Goal: Task Accomplishment & Management: Complete application form

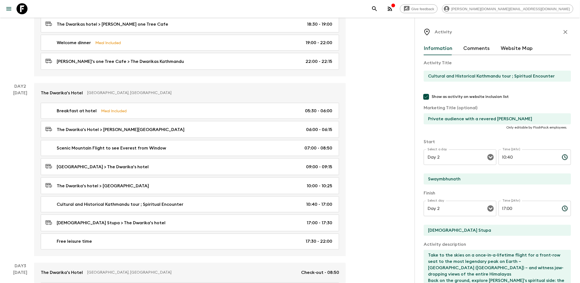
scroll to position [47, 0]
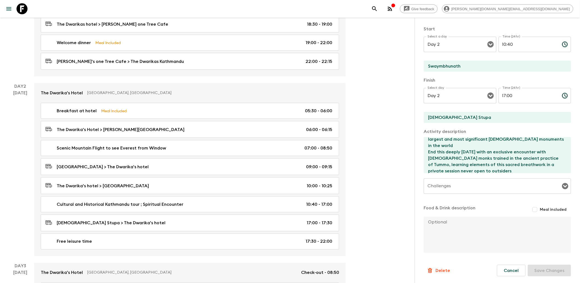
click at [21, 9] on icon at bounding box center [22, 8] width 11 height 11
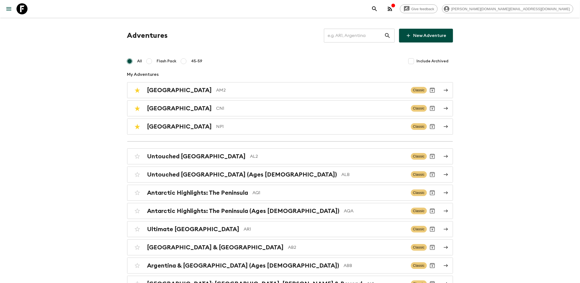
click at [216, 126] on p "NP1" at bounding box center [311, 126] width 190 height 7
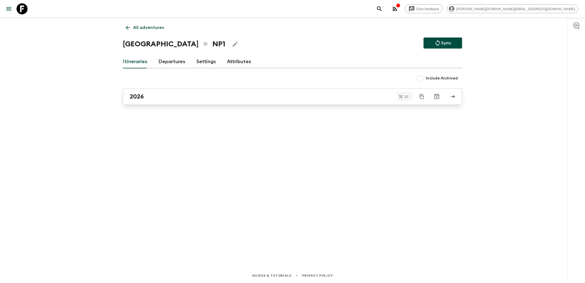
click at [163, 97] on div "2026" at bounding box center [287, 96] width 315 height 7
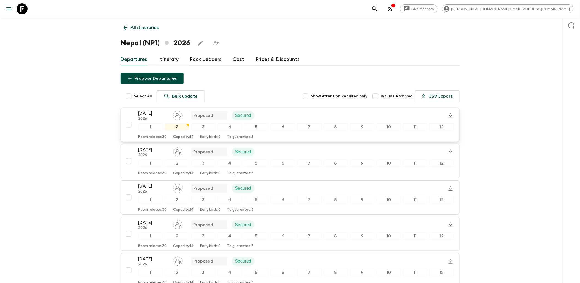
click at [304, 115] on div "[DATE] 2026 Proposed Secured" at bounding box center [297, 115] width 316 height 11
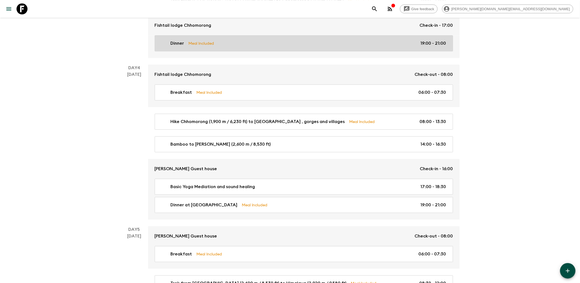
scroll to position [551, 0]
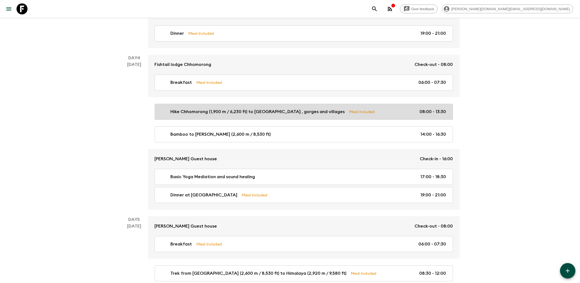
click at [349, 114] on p "Meal Included" at bounding box center [362, 111] width 26 height 6
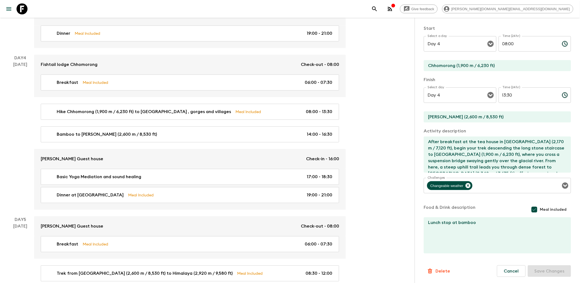
scroll to position [86, 0]
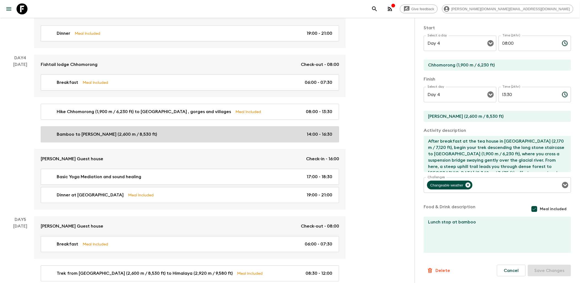
click at [229, 135] on div "Bamboo to [PERSON_NAME] (2,600 m / 8,530 ft) 14:00 - 16:30" at bounding box center [188, 134] width 287 height 7
type input "Bamboo to [PERSON_NAME] (2,600 m / 8,530 ft)"
type input "Bamboo"
type input "[PERSON_NAME]"
type textarea "After lunch, continue the final stretch to [GEOGRAPHIC_DATA], a serene resting …"
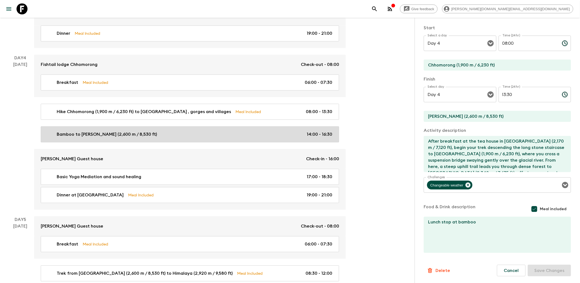
checkbox input "false"
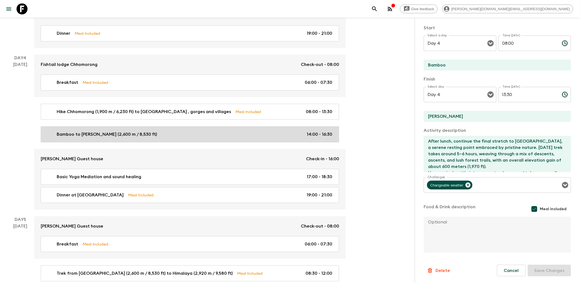
type input "14:00"
type input "16:30"
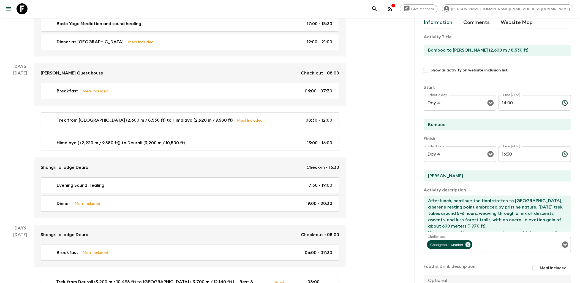
scroll to position [23, 0]
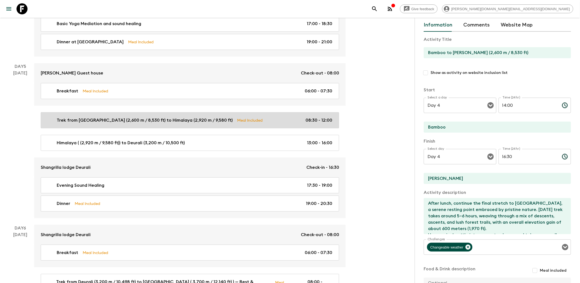
click at [249, 128] on link "Trek from [GEOGRAPHIC_DATA] (2,600 m / 8,530 ft) to Himalaya (2,920 m / 9,580 f…" at bounding box center [190, 120] width 298 height 16
type input "Trek from [GEOGRAPHIC_DATA] (2,600 m / 8,530 ft) to Himalaya (2,920 m / 9,580 f…"
type input "[PERSON_NAME]"
type input "Deurali"
type textarea "After a peaceful night in [GEOGRAPHIC_DATA] (2,600 m / 8,530 ft), begin your tr…"
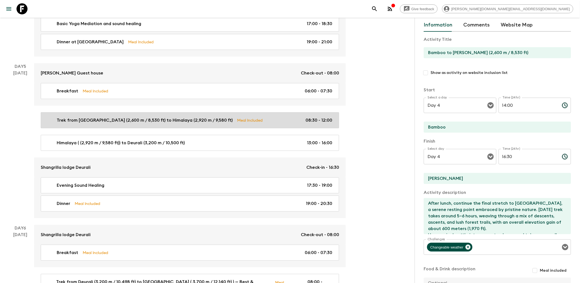
checkbox input "true"
type textarea "Lunch at [GEOGRAPHIC_DATA]"
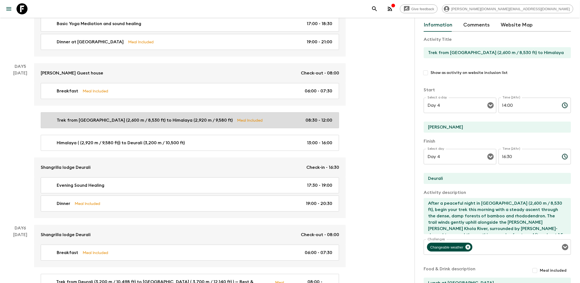
type input "Day 5"
type input "08:30"
type input "Day 5"
type input "12:00"
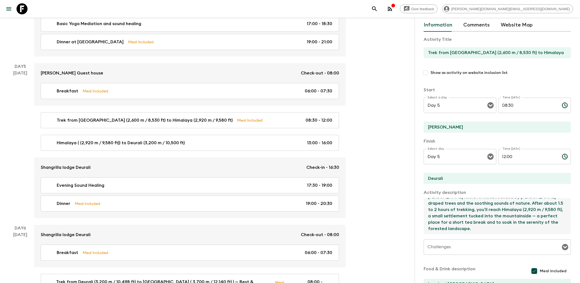
scroll to position [44, 0]
drag, startPoint x: 445, startPoint y: 226, endPoint x: 533, endPoint y: 220, distance: 88.3
click at [533, 220] on textarea "After a peaceful night in [GEOGRAPHIC_DATA] (2,600 m / 8,530 ft), begin your tr…" at bounding box center [495, 216] width 143 height 36
